Goal: Check status

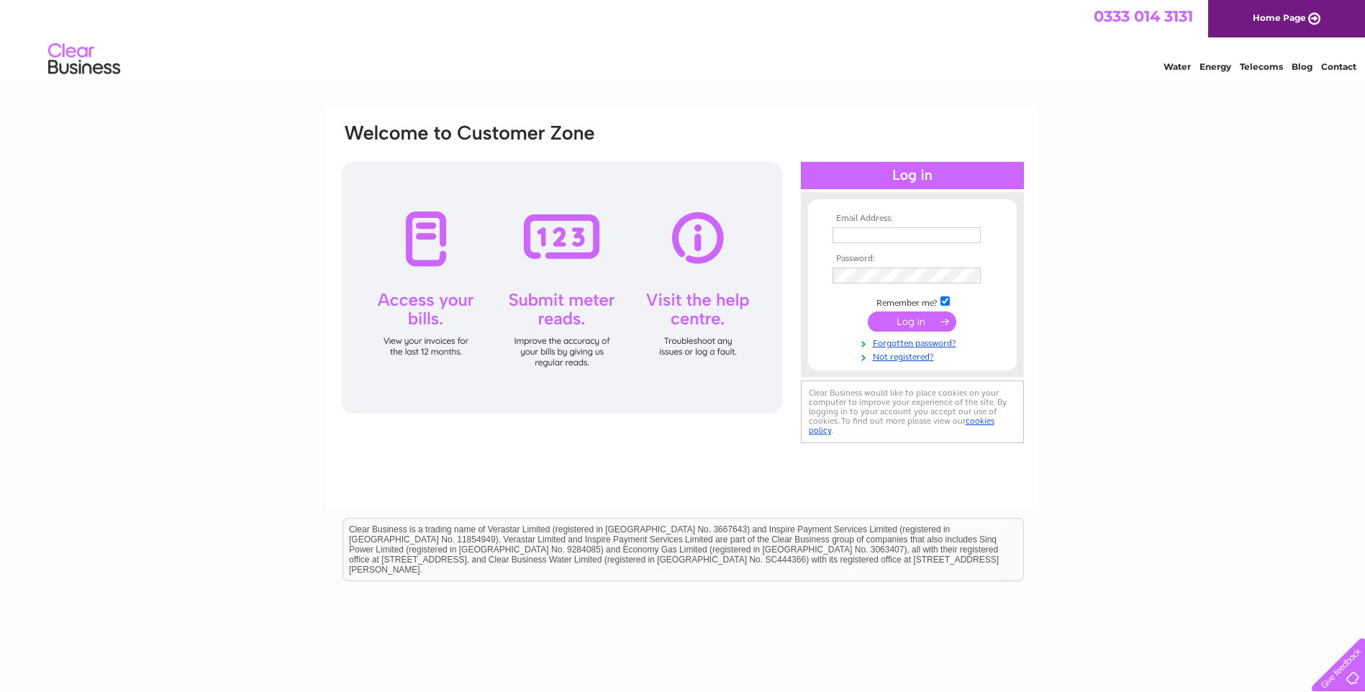
type input "[PERSON_NAME][EMAIL_ADDRESS][DOMAIN_NAME]"
click at [901, 320] on input "submit" at bounding box center [911, 321] width 88 height 20
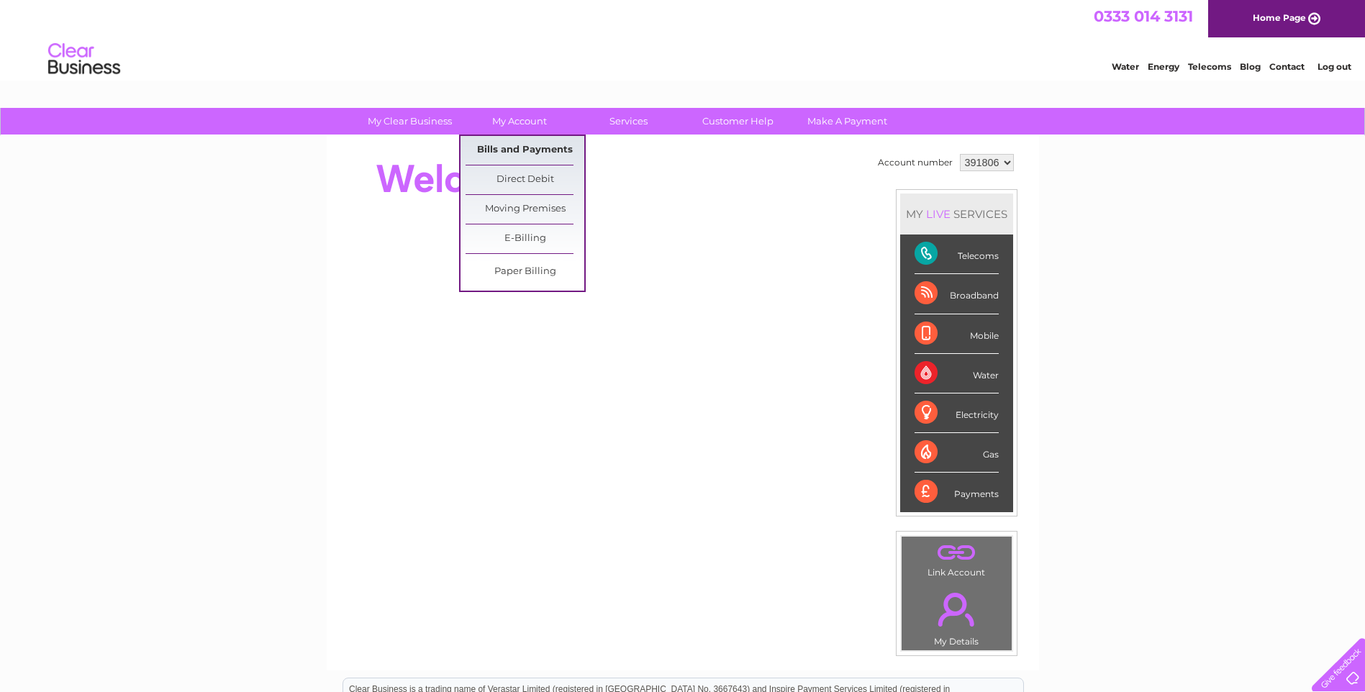
click at [547, 150] on link "Bills and Payments" at bounding box center [524, 150] width 119 height 29
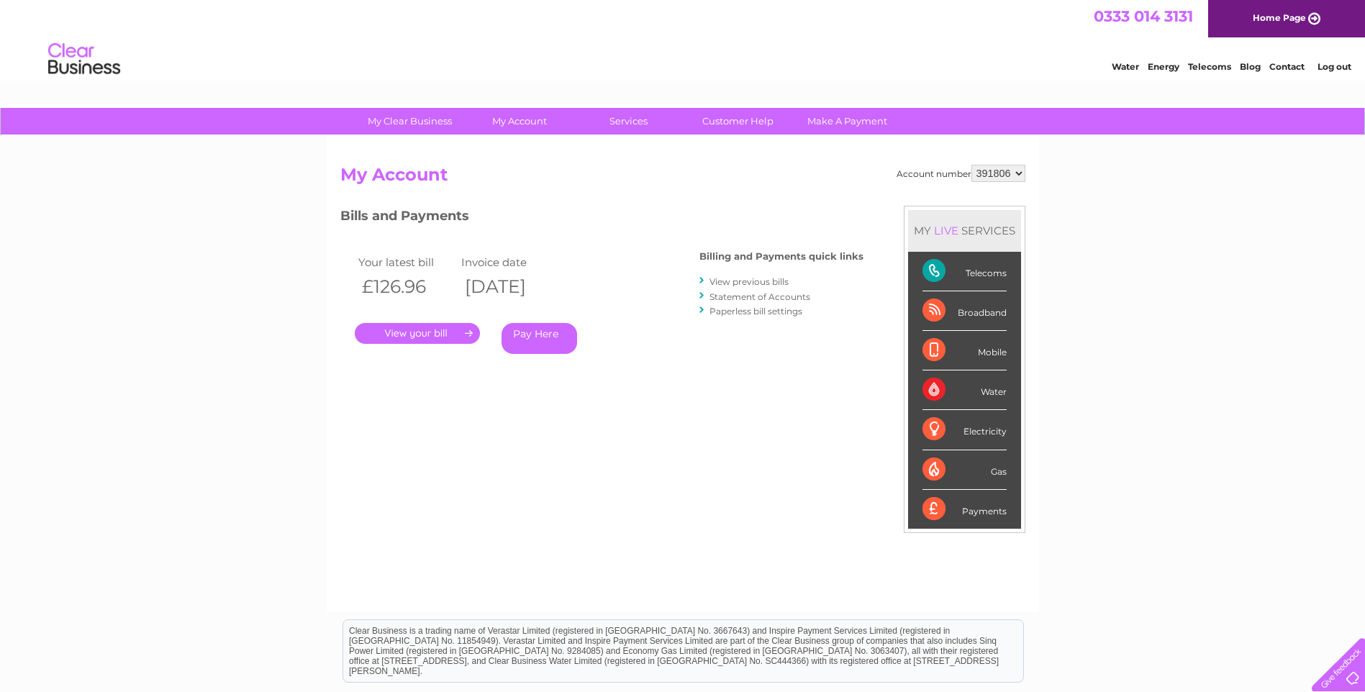
click at [443, 331] on link "." at bounding box center [417, 333] width 125 height 21
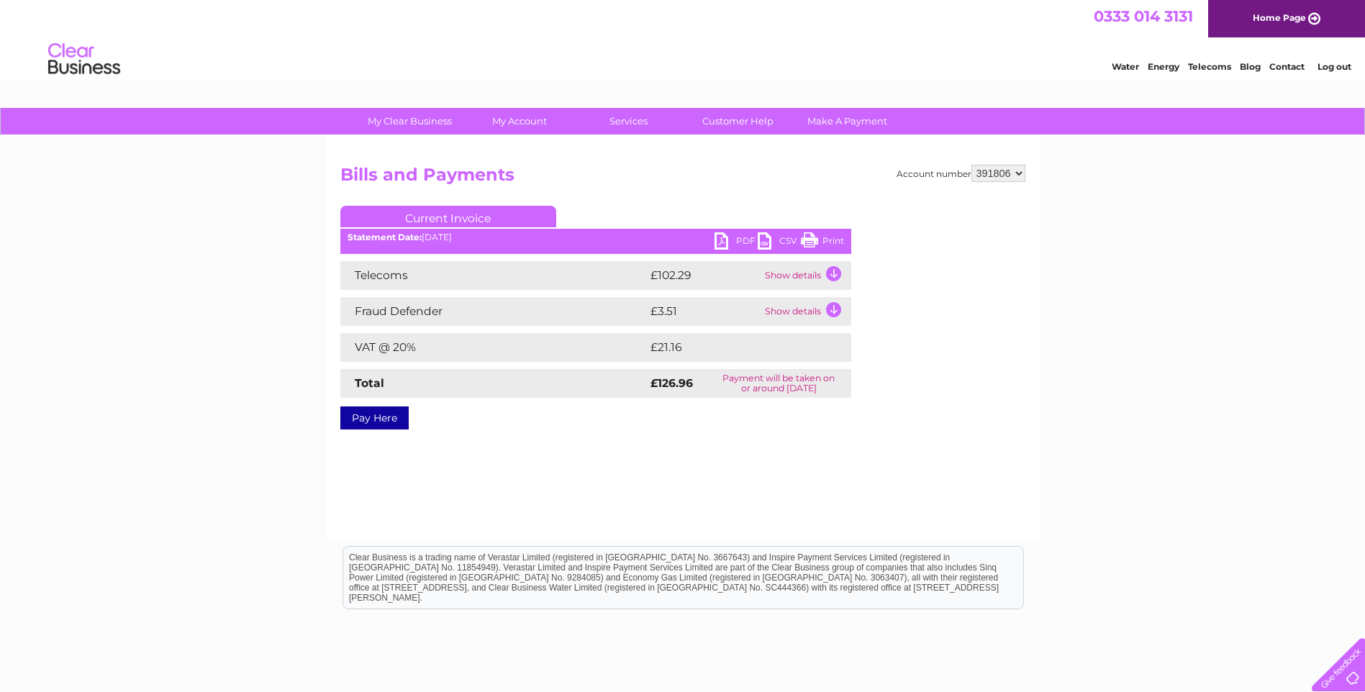
click at [1344, 67] on link "Log out" at bounding box center [1334, 66] width 34 height 11
